Goal: Transaction & Acquisition: Subscribe to service/newsletter

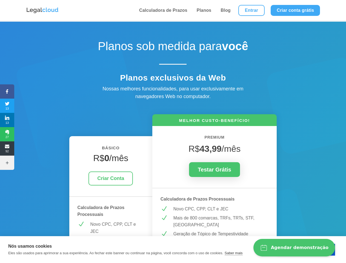
click at [7, 91] on icon at bounding box center [7, 91] width 14 height 4
click at [7, 106] on span "13" at bounding box center [7, 105] width 14 height 9
click at [7, 120] on span "13" at bounding box center [7, 119] width 14 height 9
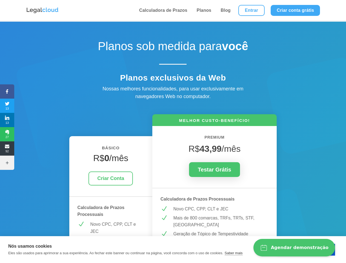
click at [7, 134] on span "27" at bounding box center [7, 134] width 14 height 9
click at [7, 148] on span "92" at bounding box center [7, 148] width 14 height 9
click at [7, 163] on icon at bounding box center [7, 162] width 14 height 4
